Goal: Task Accomplishment & Management: Manage account settings

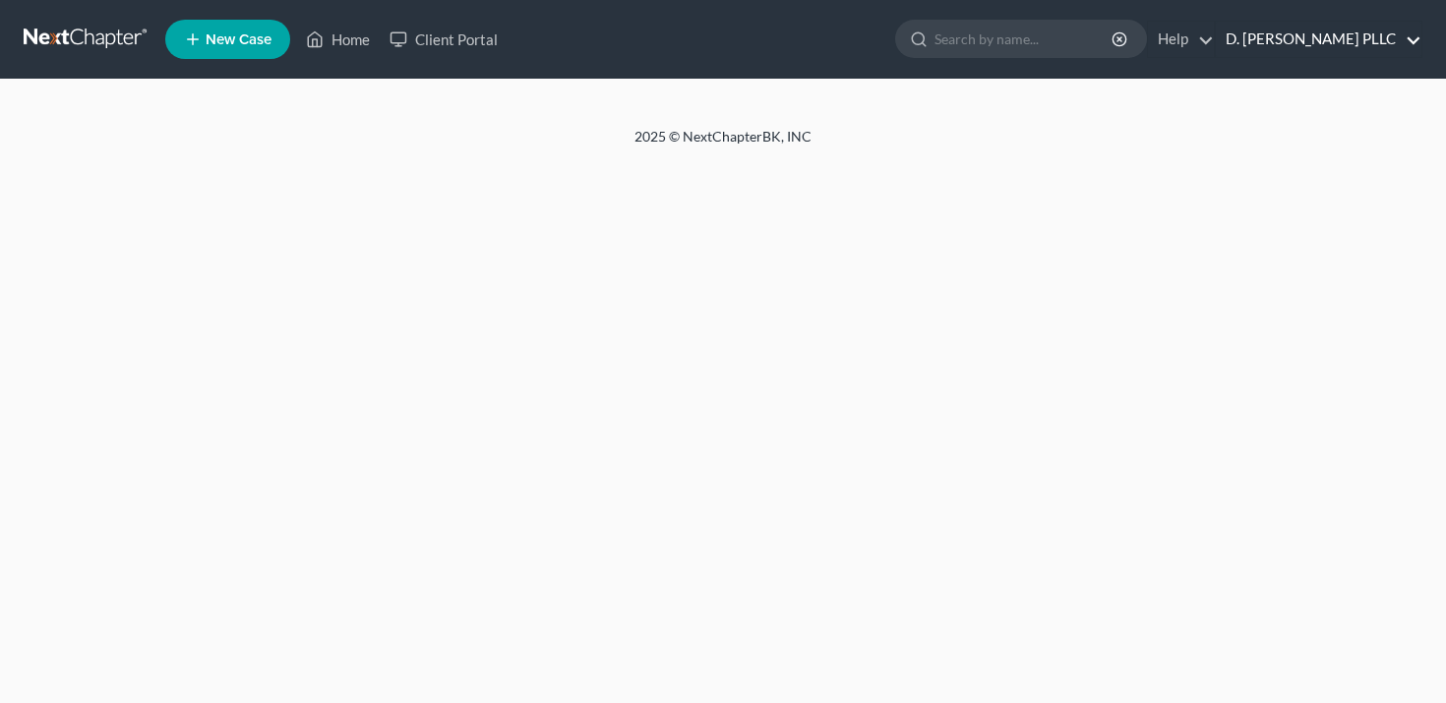
click at [1336, 39] on link "D. [PERSON_NAME] PLLC" at bounding box center [1319, 39] width 206 height 35
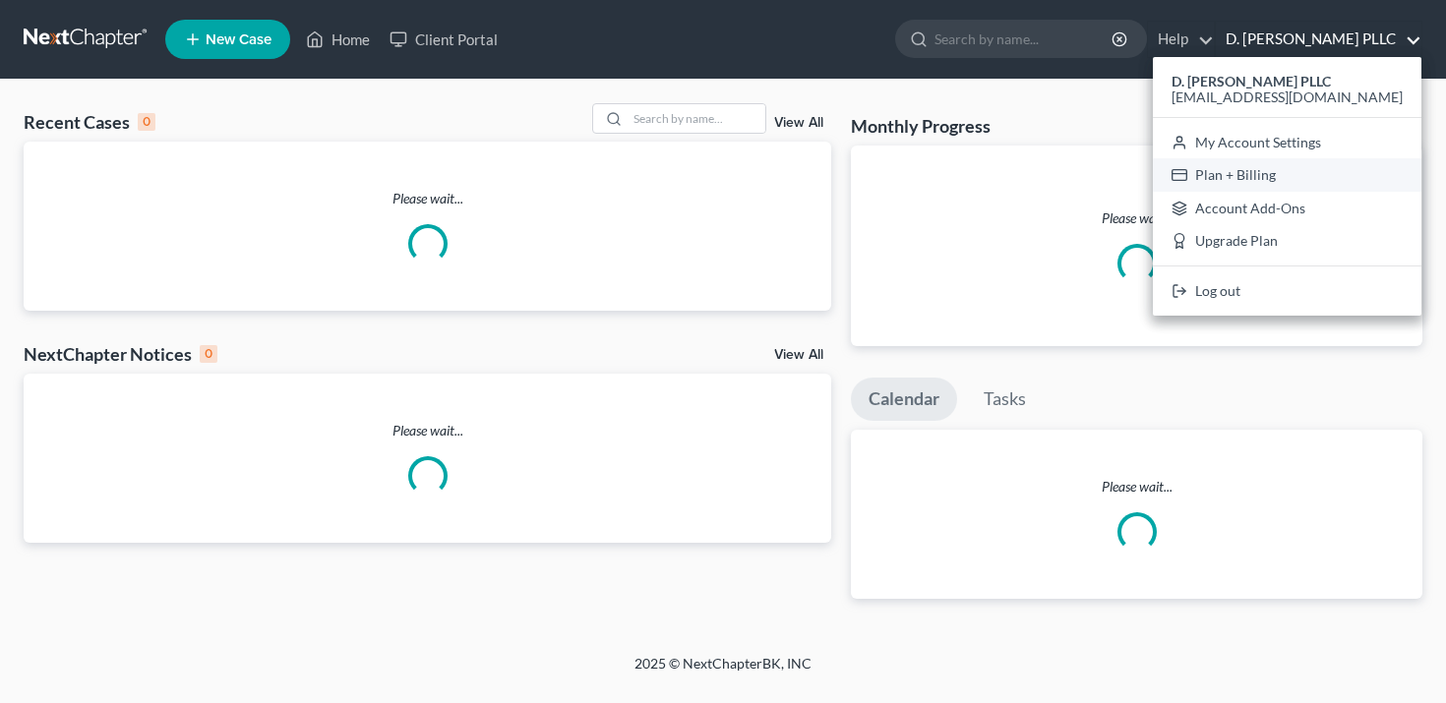
click at [1289, 175] on link "Plan + Billing" at bounding box center [1287, 174] width 269 height 33
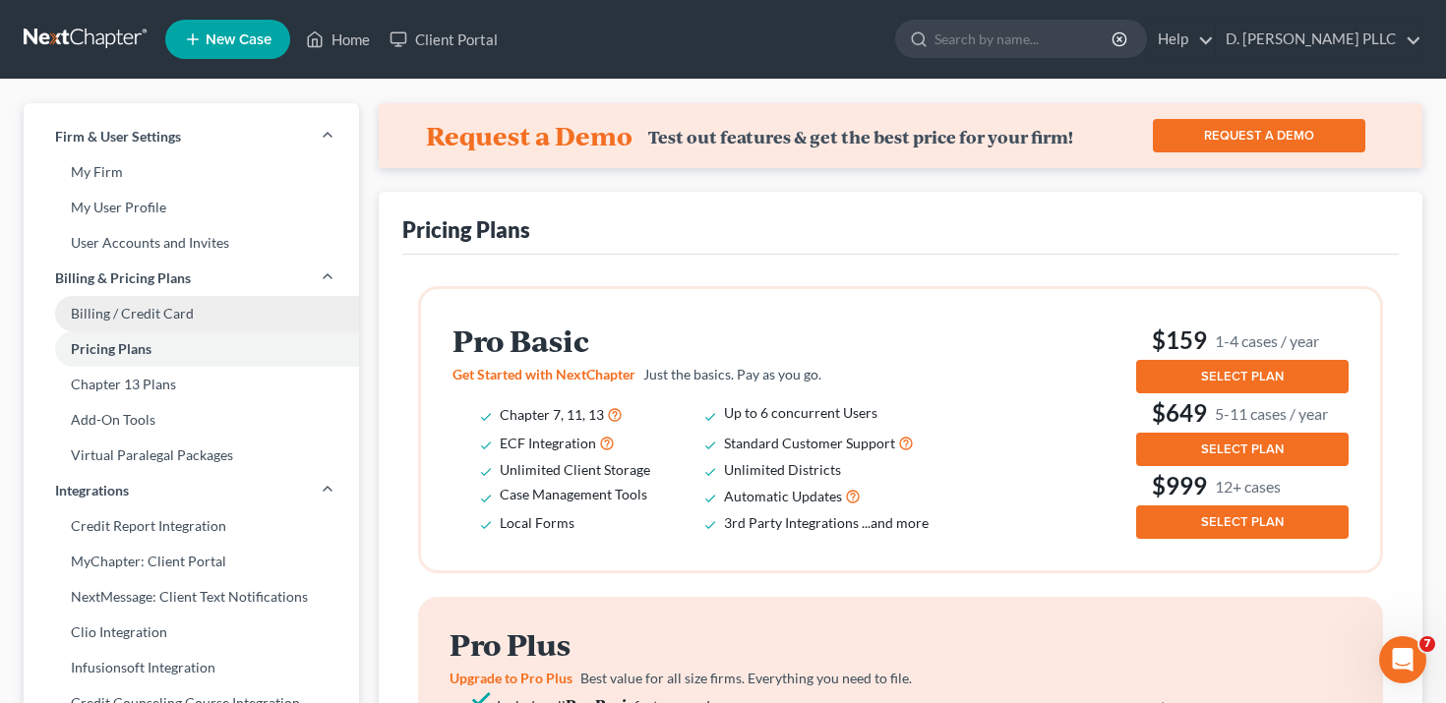
click at [224, 315] on link "Billing / Credit Card" at bounding box center [191, 313] width 335 height 35
select select "51"
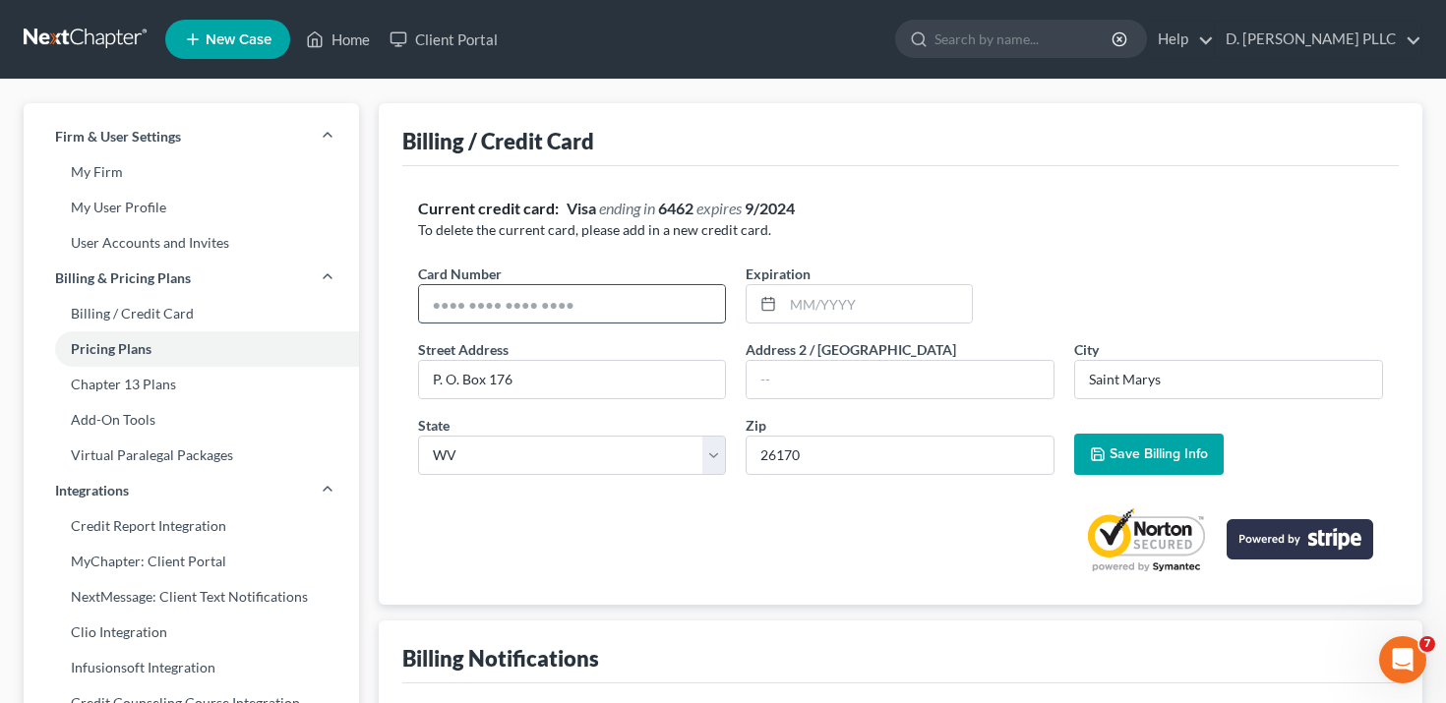
click at [601, 304] on input "text" at bounding box center [572, 303] width 307 height 37
type input "[CREDIT_CARD_NUMBER]"
click at [577, 541] on div at bounding box center [901, 532] width 966 height 83
click at [537, 378] on input "P. O. Box 176" at bounding box center [572, 379] width 307 height 37
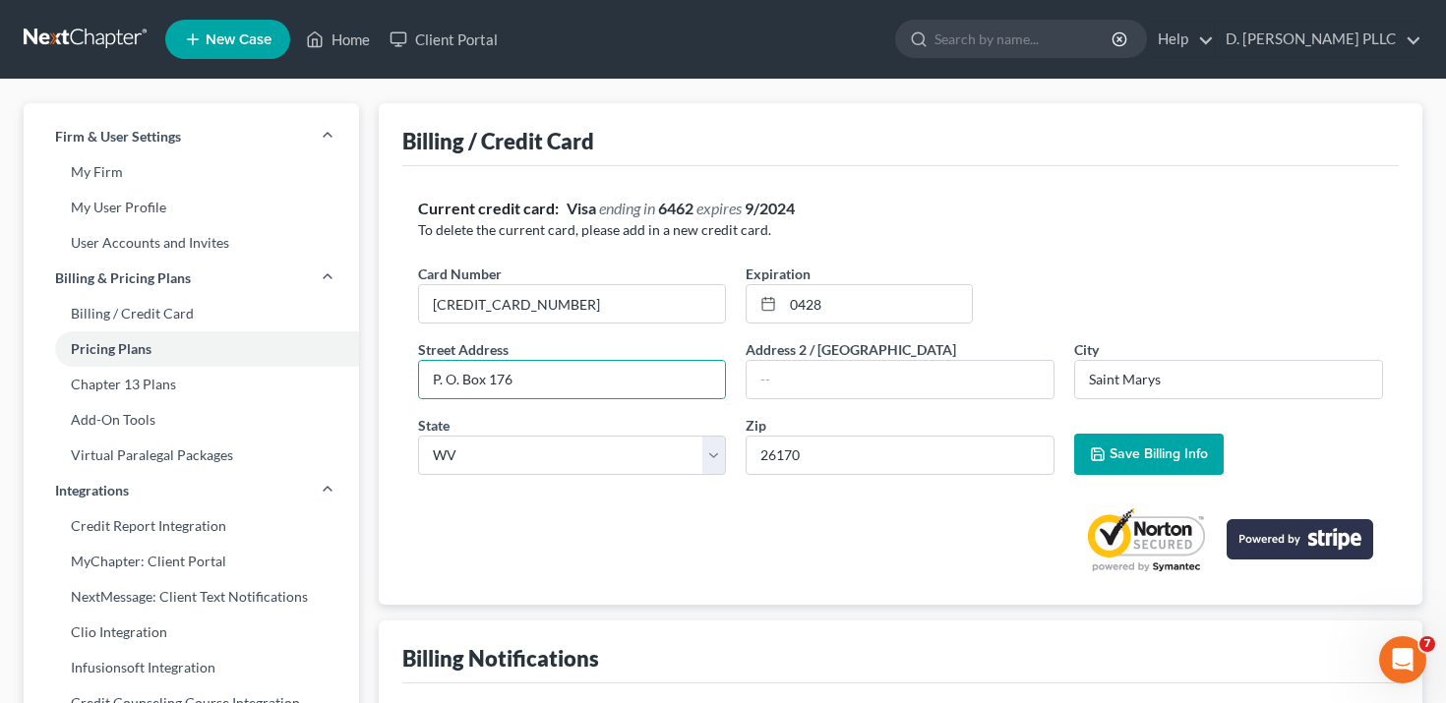
click at [574, 572] on div at bounding box center [901, 532] width 966 height 83
click at [1157, 461] on span "Save Billing Info" at bounding box center [1159, 454] width 98 height 17
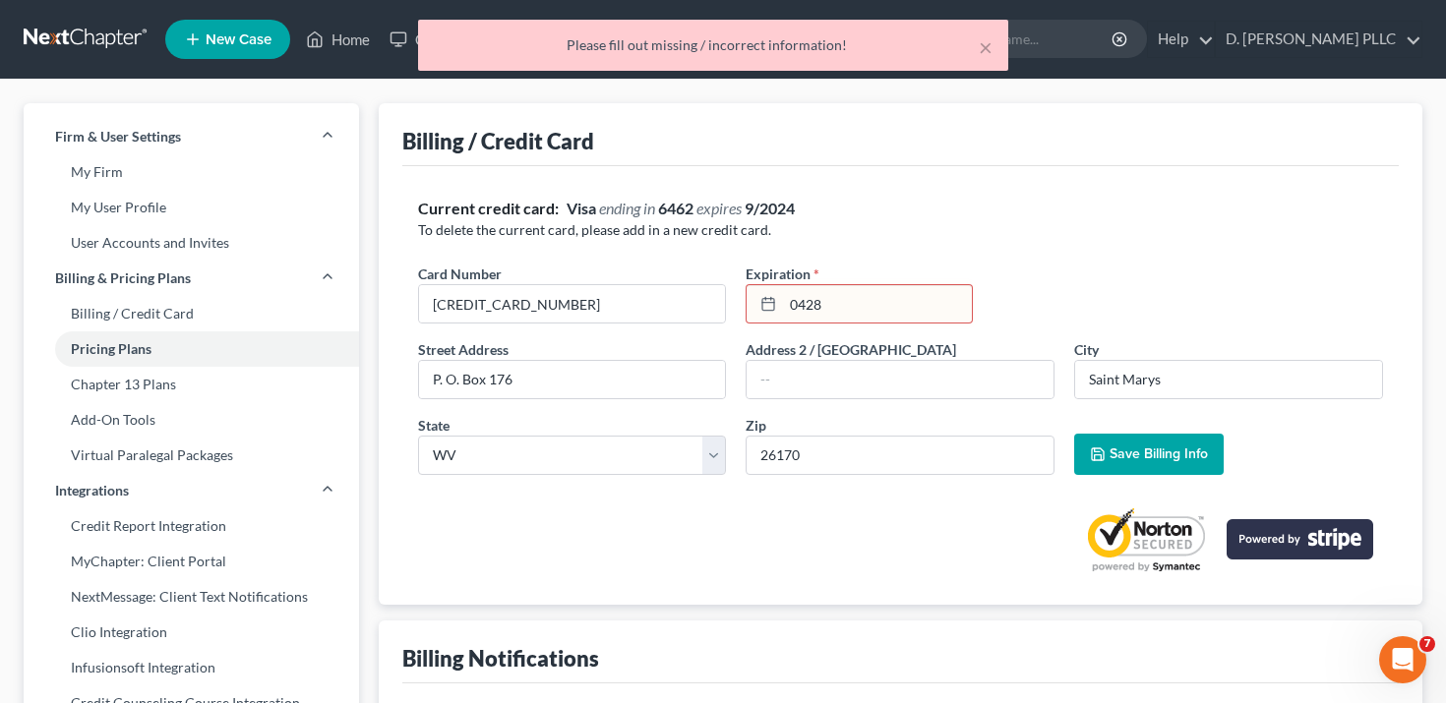
click at [805, 300] on input "0428" at bounding box center [877, 303] width 188 height 37
click at [1145, 461] on span "Save Billing Info" at bounding box center [1159, 454] width 98 height 17
click at [867, 295] on input "04/28" at bounding box center [877, 303] width 188 height 37
click at [765, 301] on icon at bounding box center [768, 304] width 16 height 16
click at [813, 301] on input "04/28" at bounding box center [877, 303] width 188 height 37
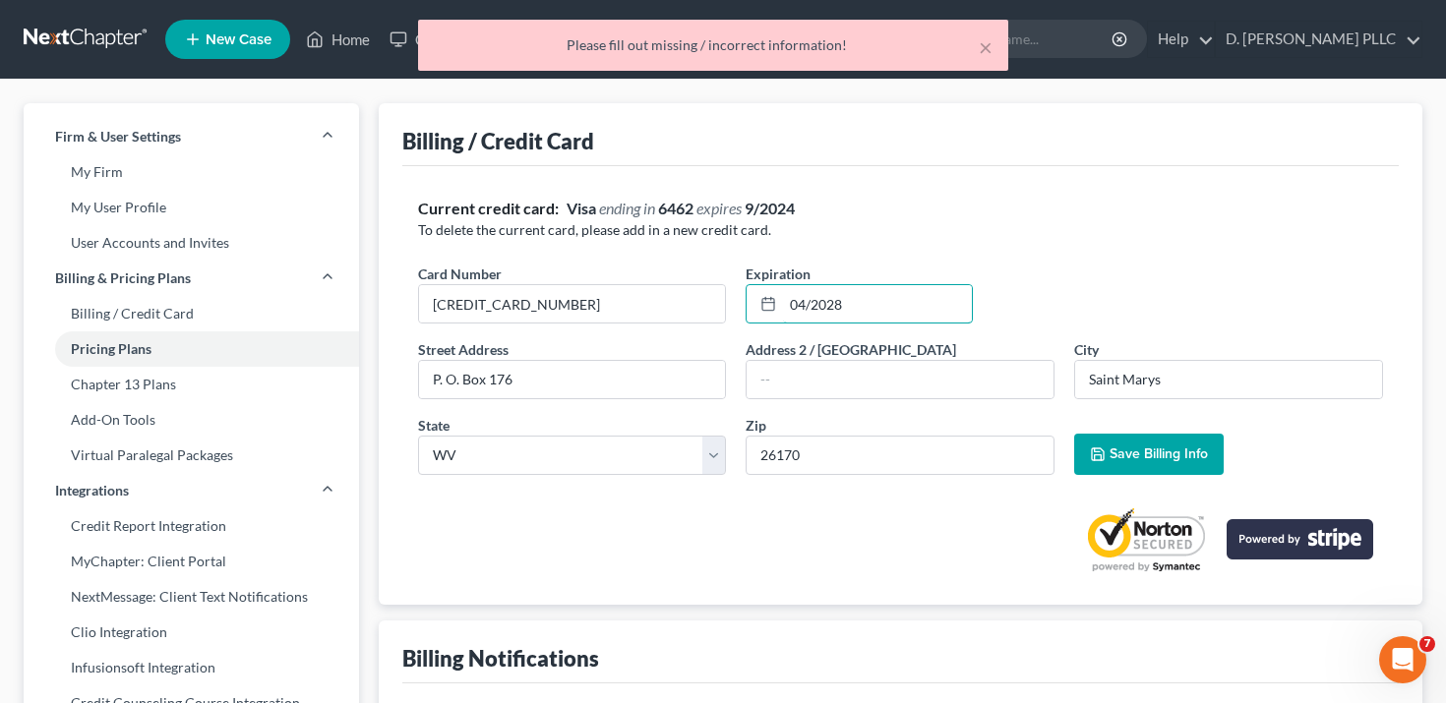
type input "04/2028"
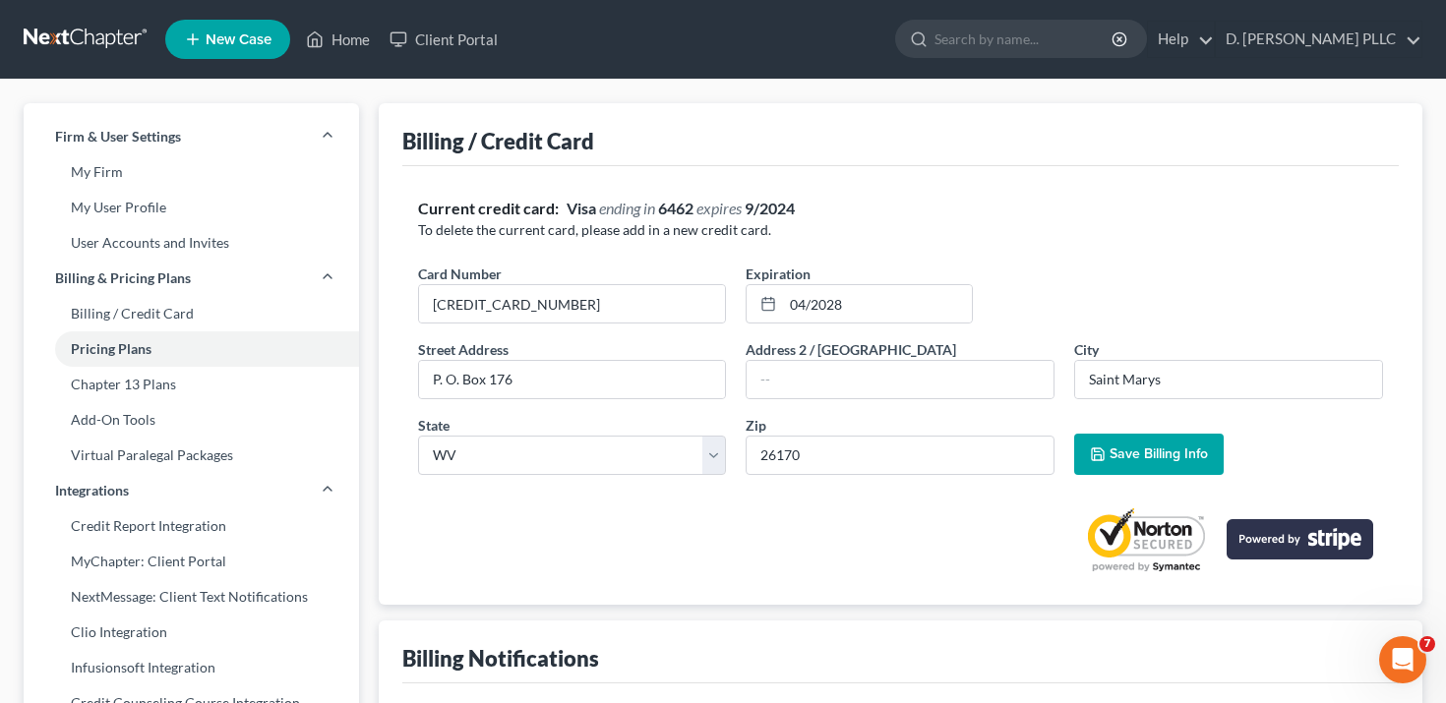
click at [878, 522] on div at bounding box center [901, 532] width 966 height 83
click at [1182, 437] on button "Save Billing Info" at bounding box center [1149, 454] width 150 height 41
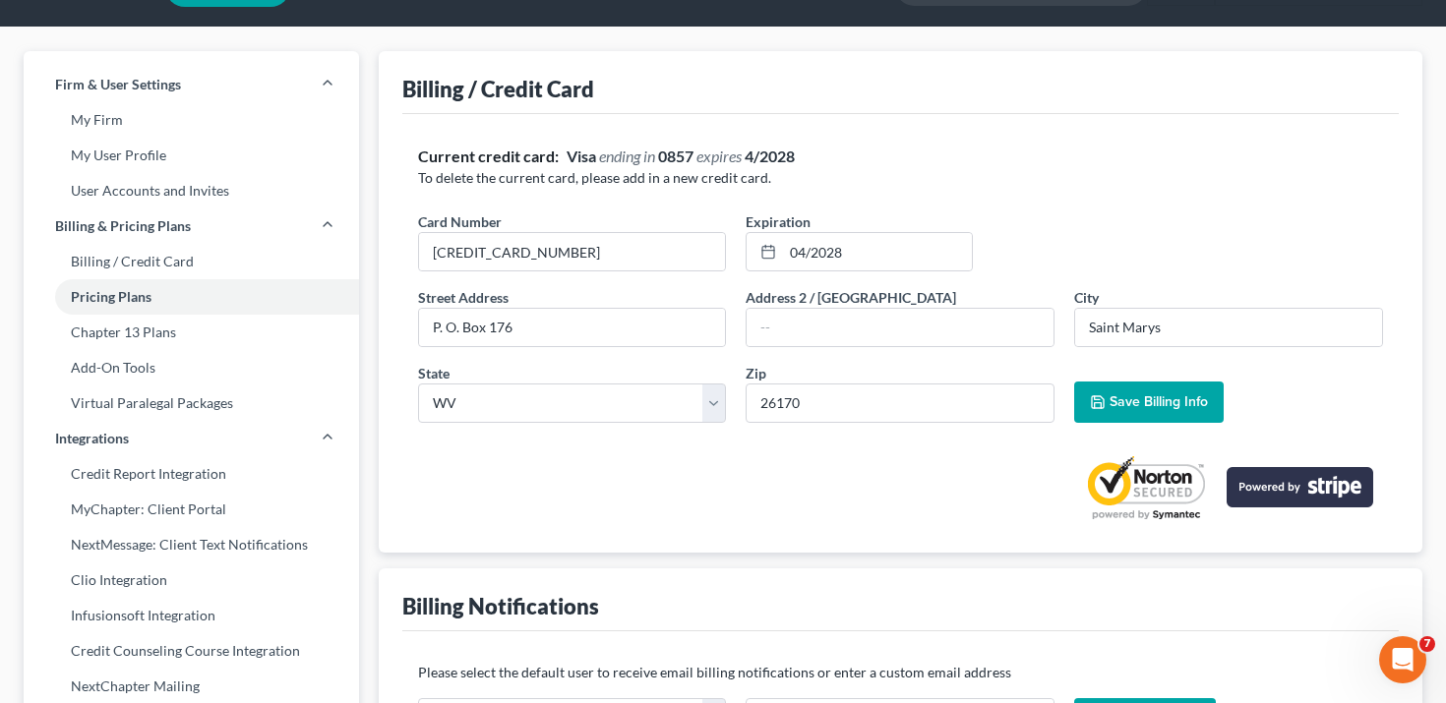
scroll to position [53, 0]
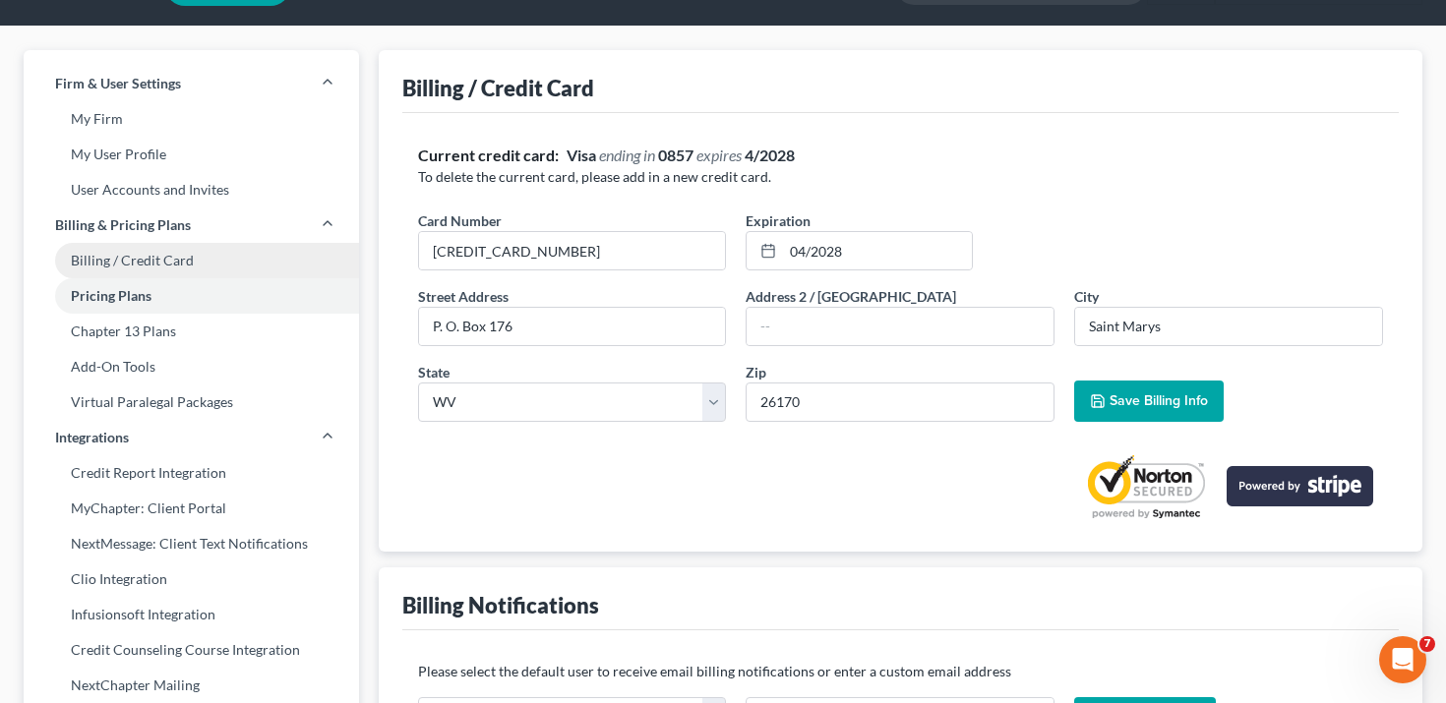
click at [194, 246] on link "Billing / Credit Card" at bounding box center [191, 260] width 335 height 35
click at [180, 299] on link "Pricing Plans" at bounding box center [191, 295] width 335 height 35
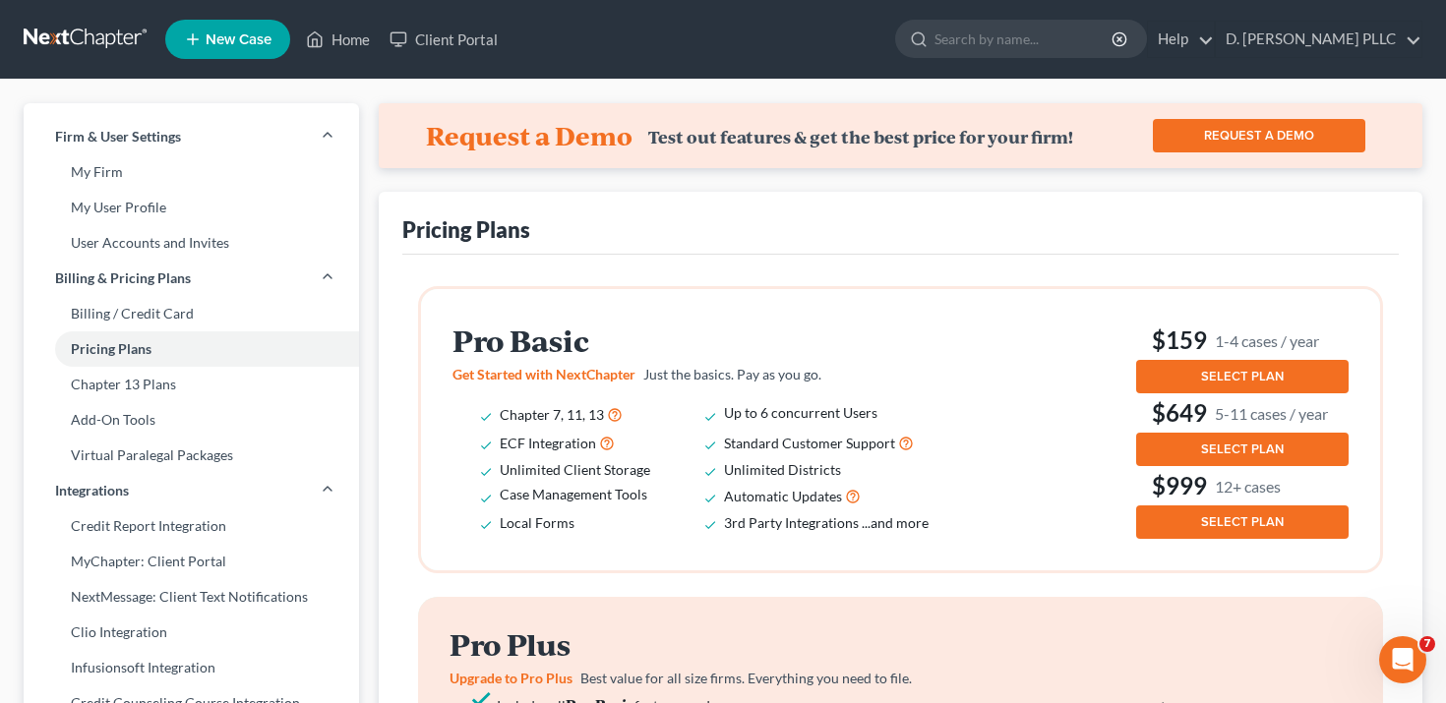
click at [139, 70] on nav "Home New Case Client Portal D. [PERSON_NAME] PLLC [EMAIL_ADDRESS][DOMAIN_NAME] …" at bounding box center [723, 39] width 1446 height 79
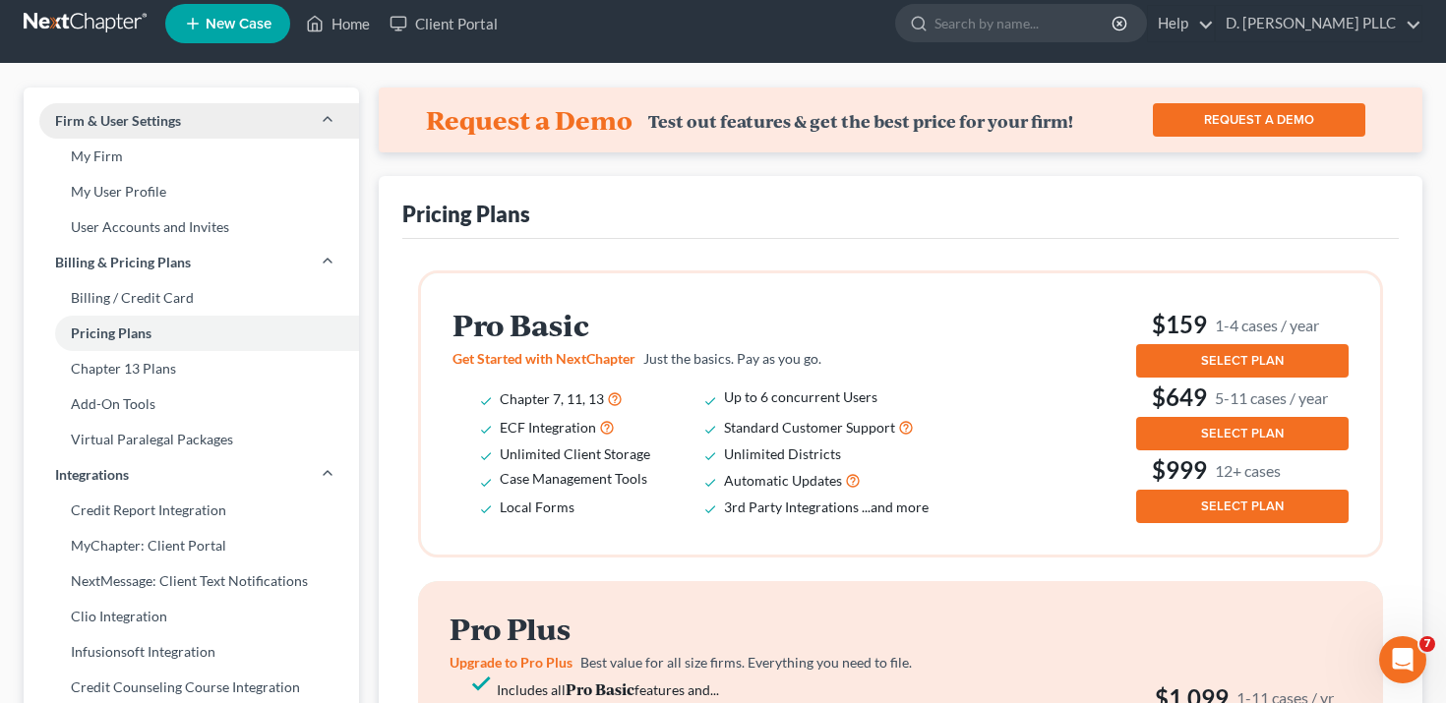
scroll to position [23, 0]
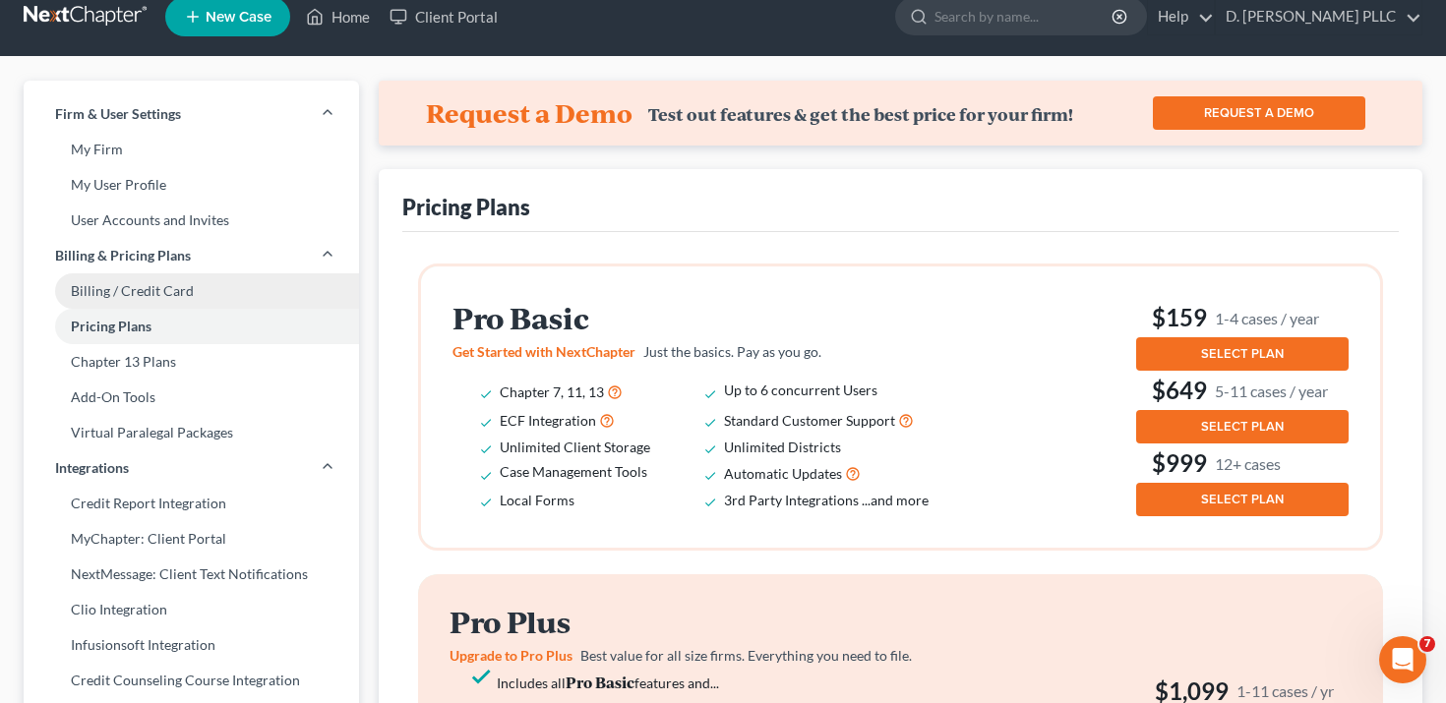
click at [169, 285] on link "Billing / Credit Card" at bounding box center [191, 290] width 335 height 35
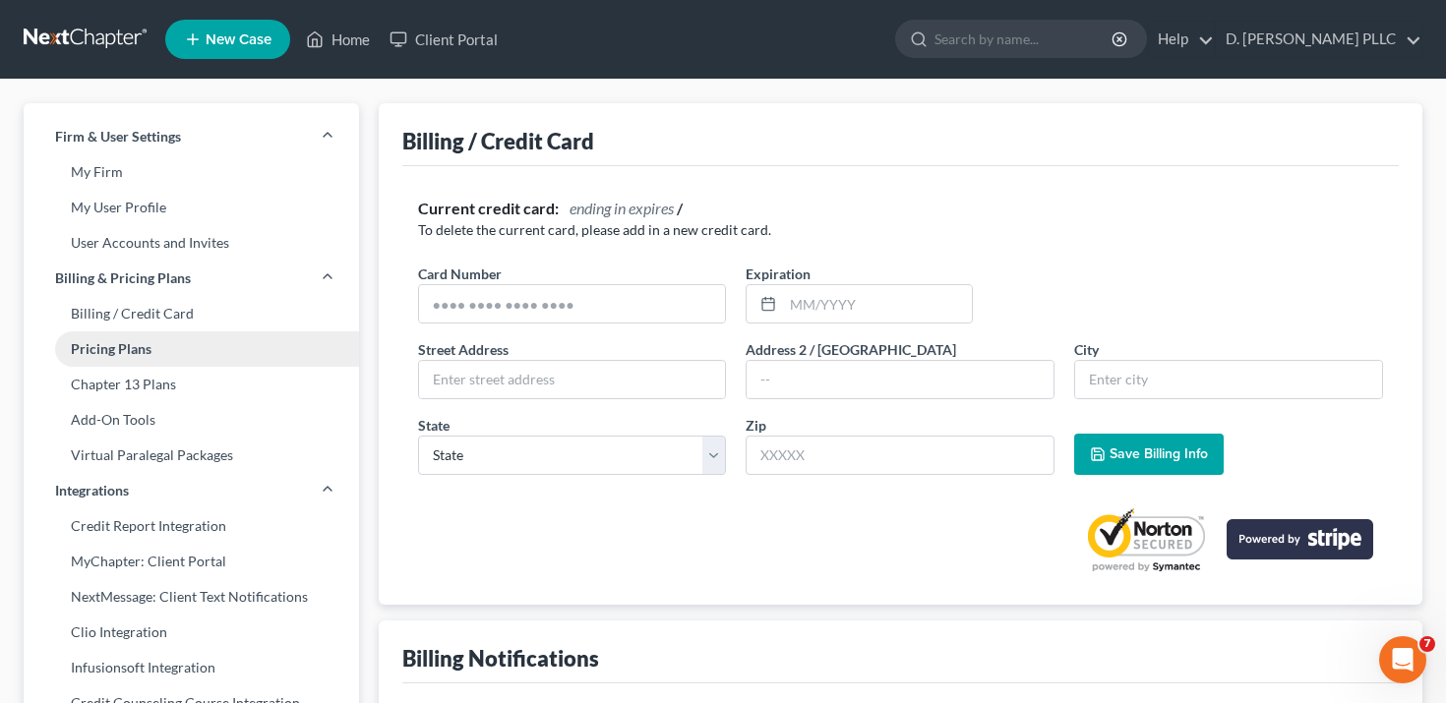
click at [172, 356] on link "Pricing Plans" at bounding box center [191, 349] width 335 height 35
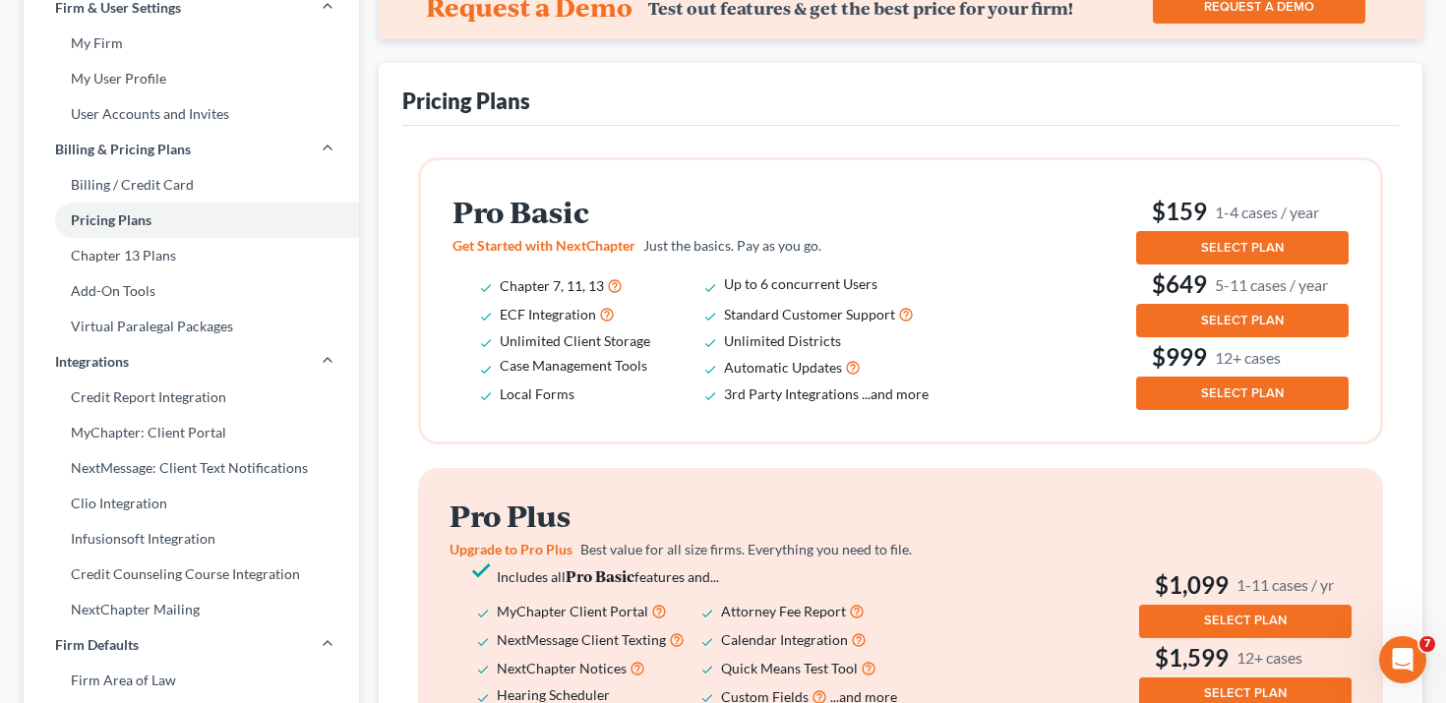
scroll to position [131, 0]
